Goal: Transaction & Acquisition: Purchase product/service

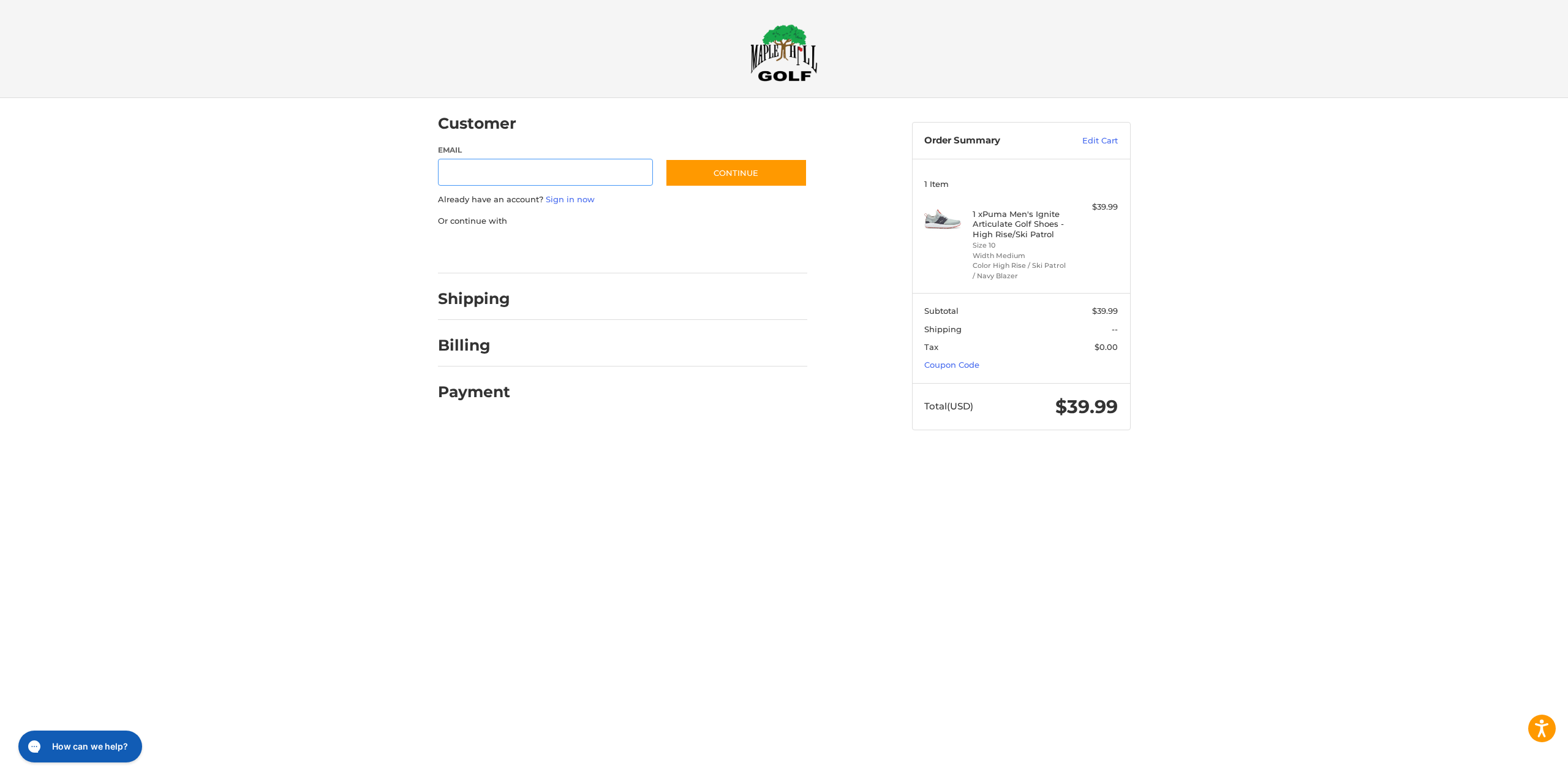
click at [503, 175] on input "Email" at bounding box center [545, 173] width 216 height 28
type input "**********"
click at [717, 169] on button "Continue" at bounding box center [736, 173] width 142 height 29
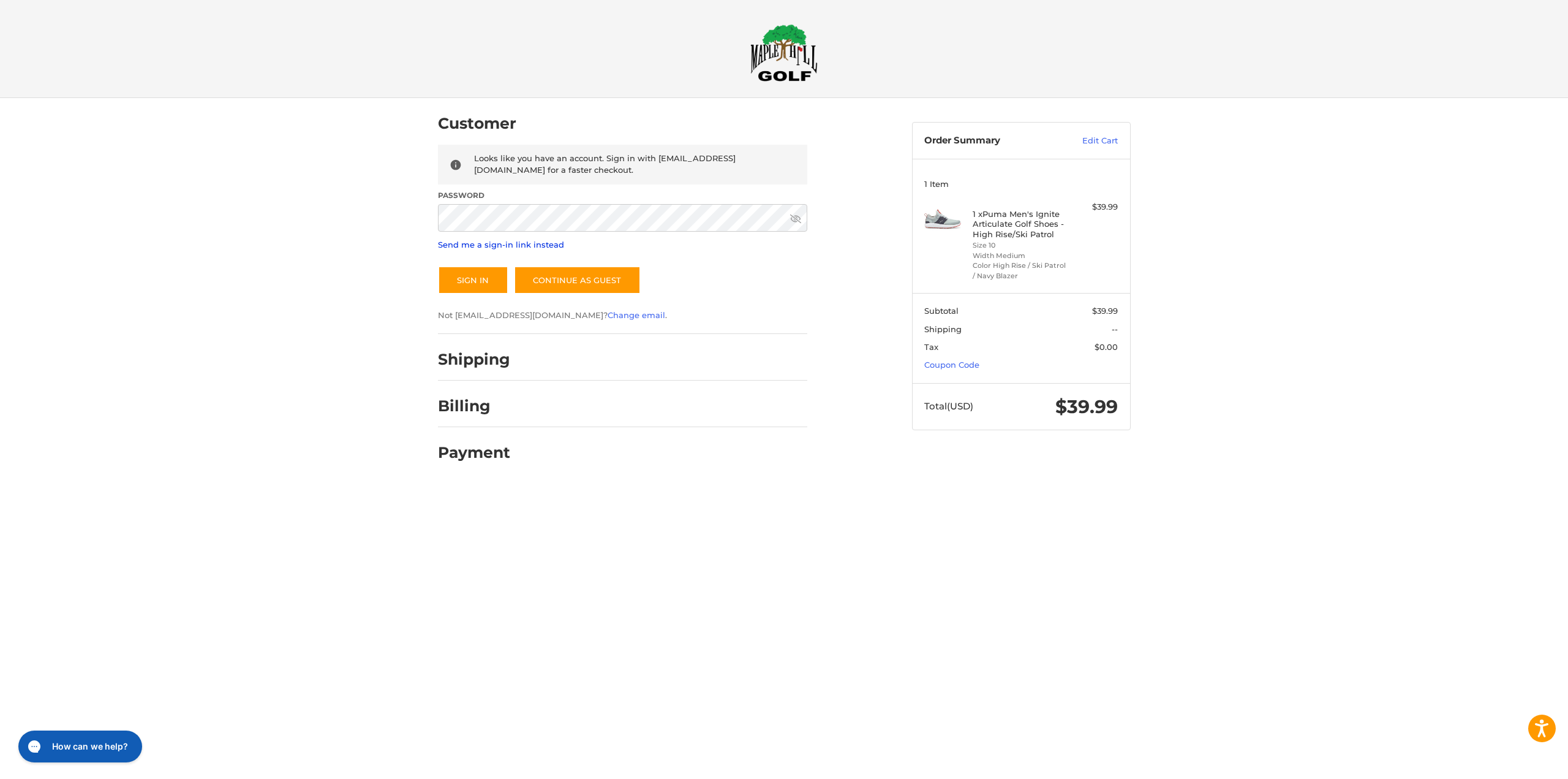
click at [549, 247] on link "Send me a sign-in link instead" at bounding box center [501, 244] width 126 height 10
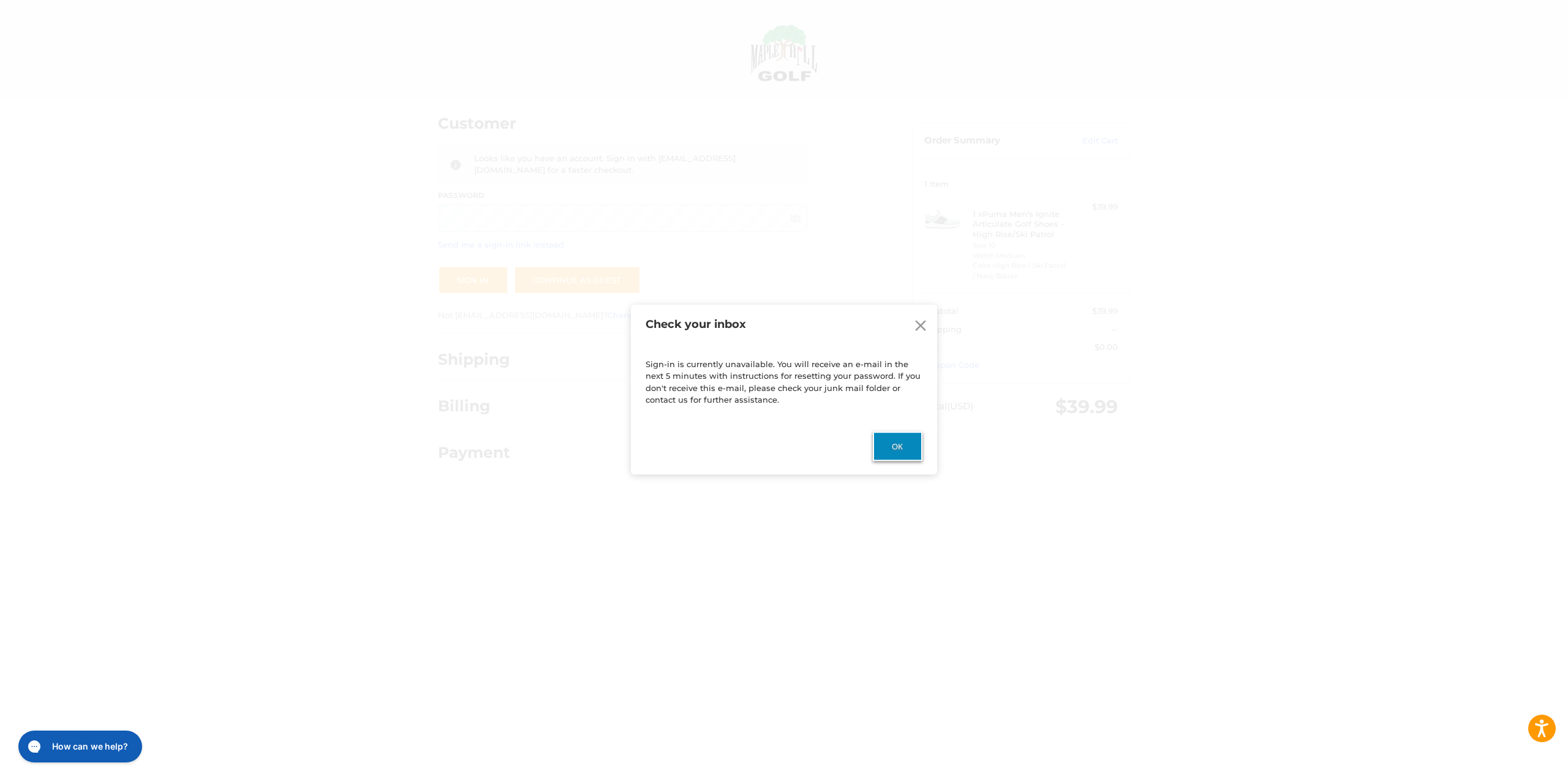
click at [911, 448] on button "Ok" at bounding box center [898, 446] width 50 height 29
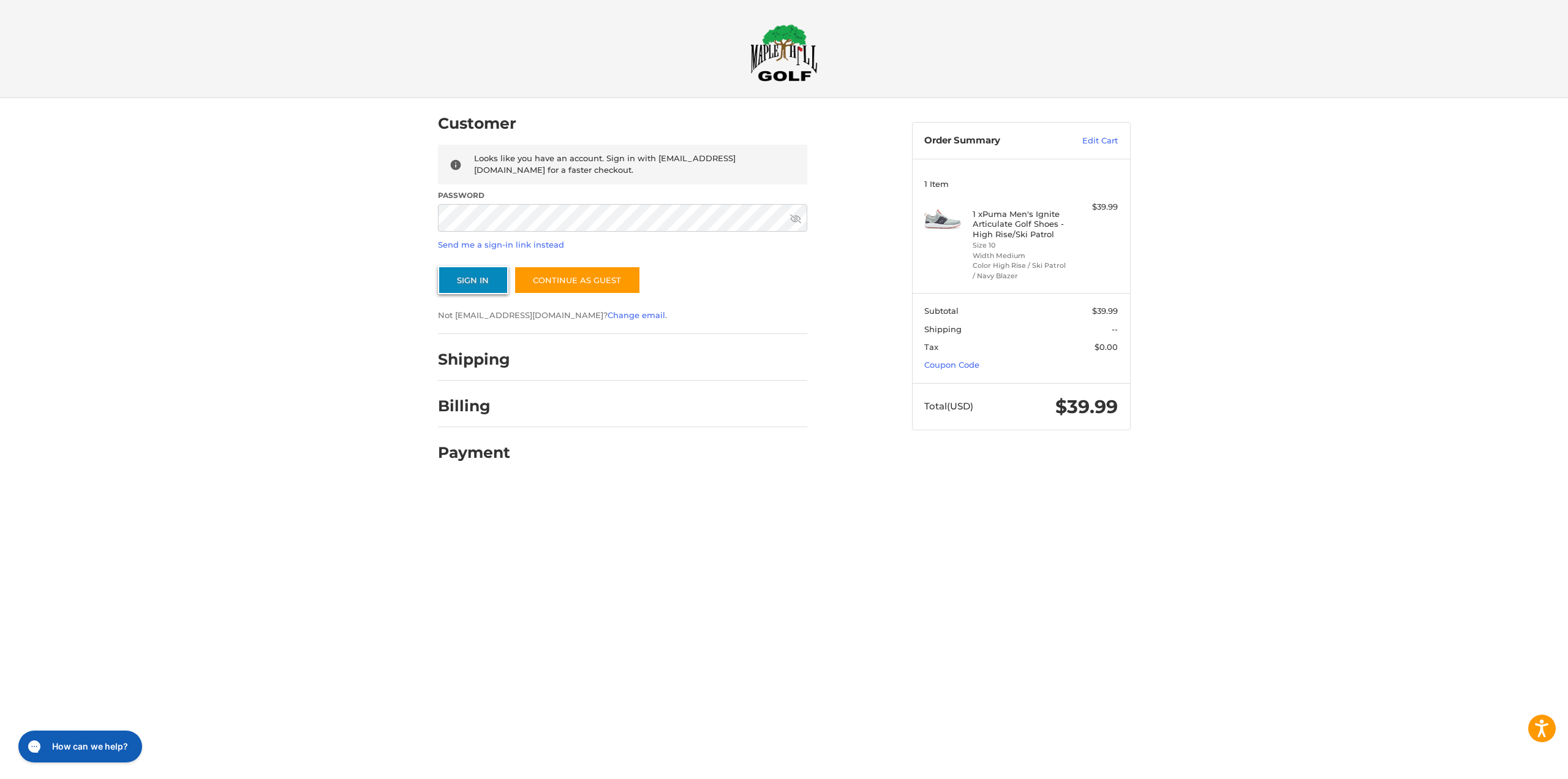
click at [485, 277] on button "Sign In" at bounding box center [473, 280] width 70 height 29
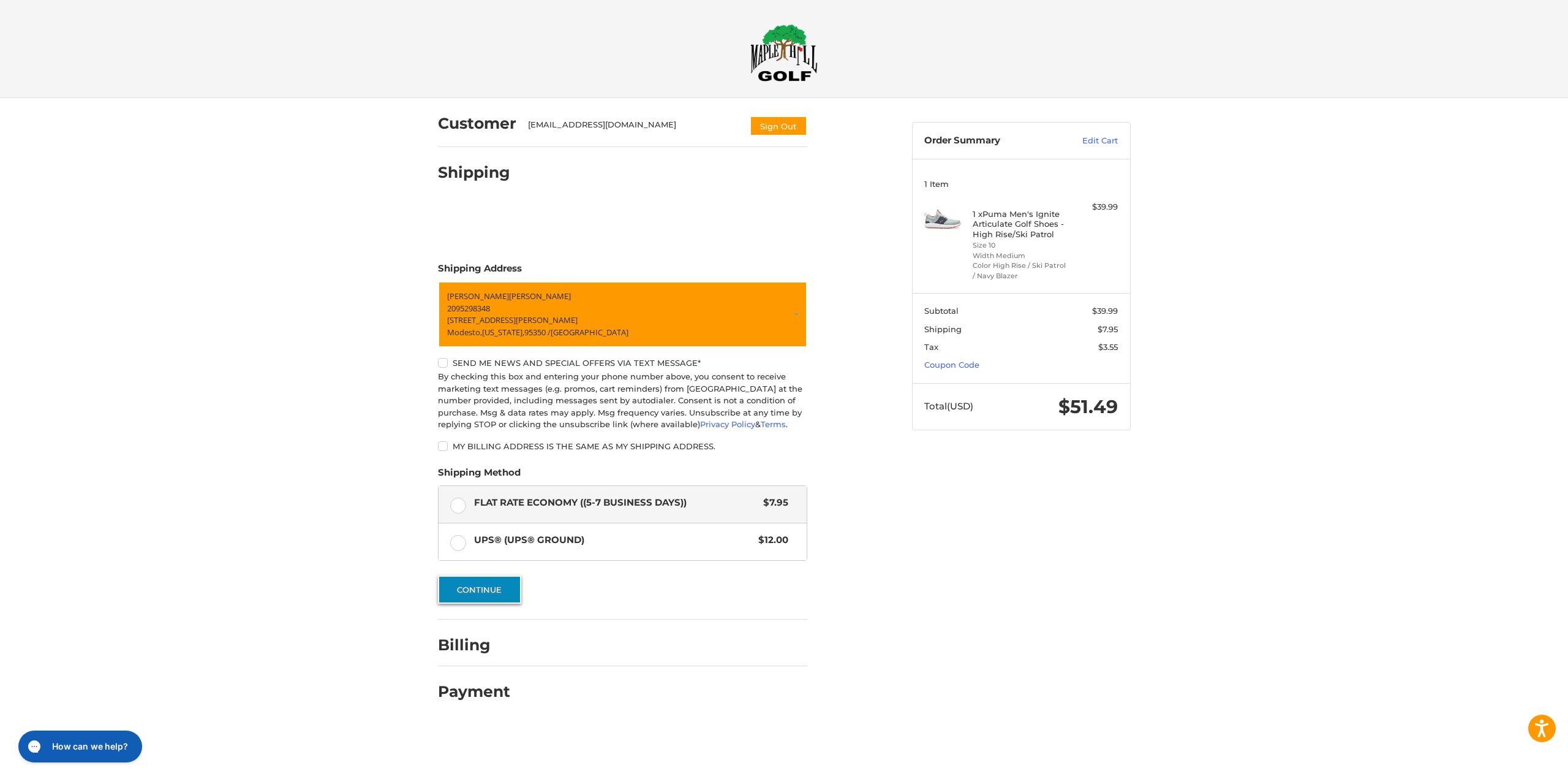
click at [500, 591] on button "Continue" at bounding box center [480, 590] width 83 height 29
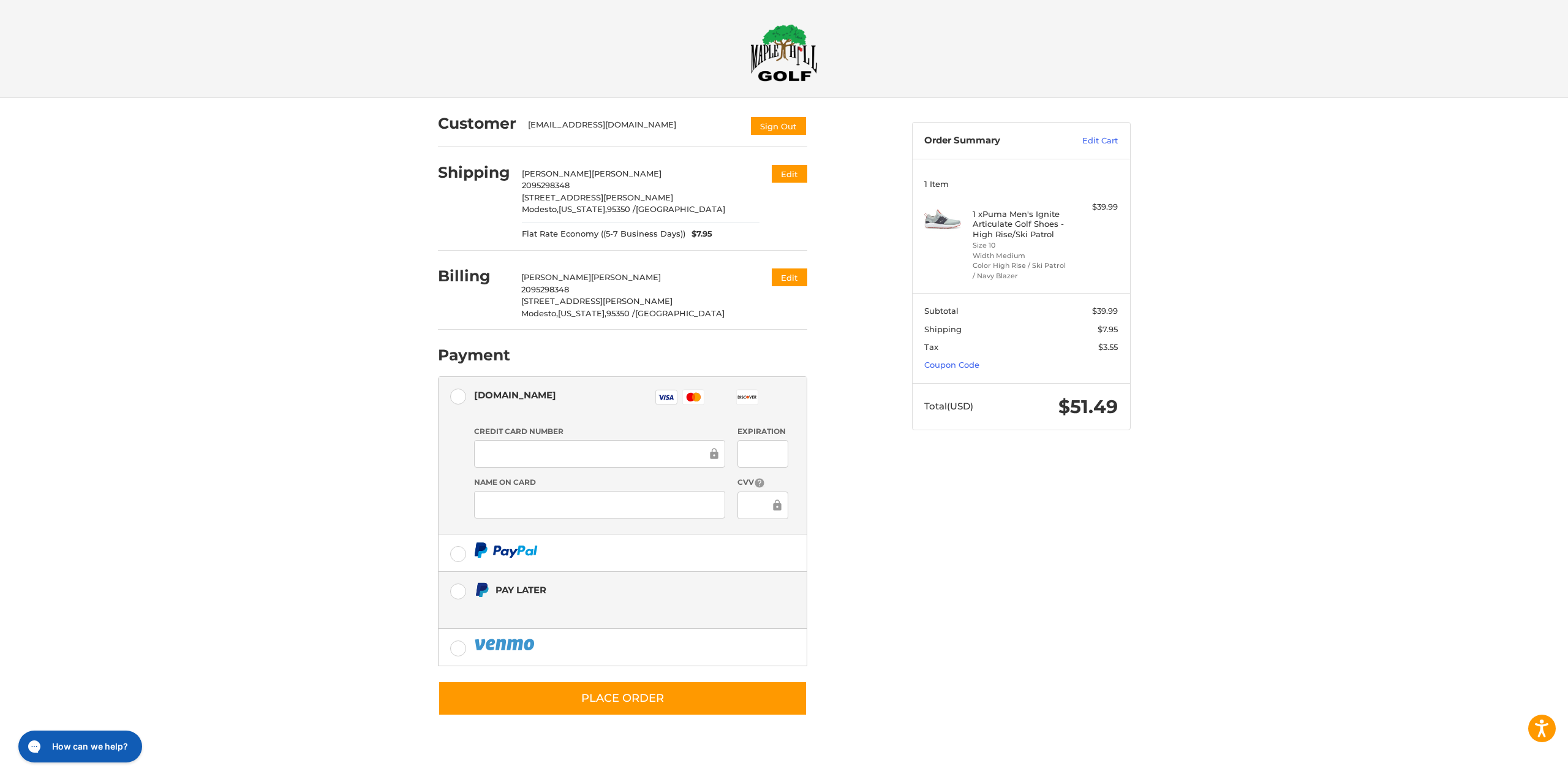
click at [458, 595] on label "Pay Later" at bounding box center [622, 600] width 368 height 56
